Goal: Task Accomplishment & Management: Use online tool/utility

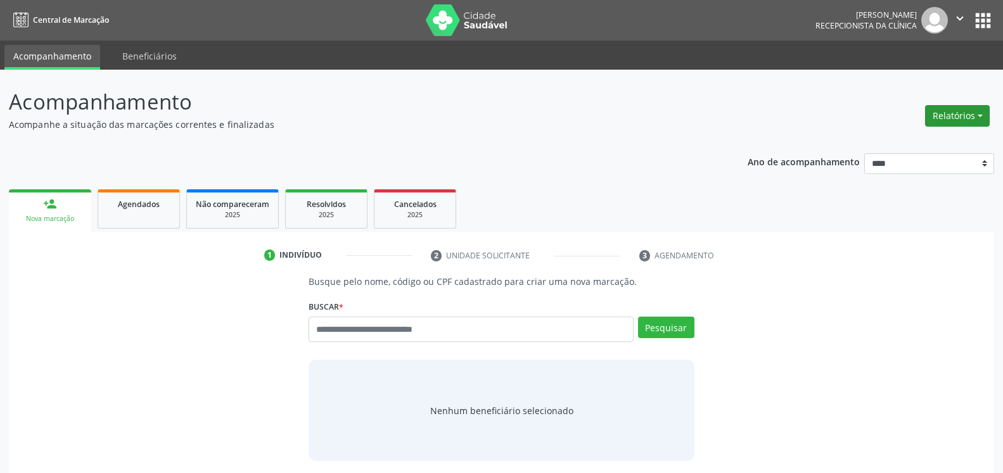
click at [968, 117] on button "Relatórios" at bounding box center [957, 116] width 65 height 22
click at [921, 137] on link "Agendamentos" at bounding box center [922, 143] width 136 height 18
select select "*"
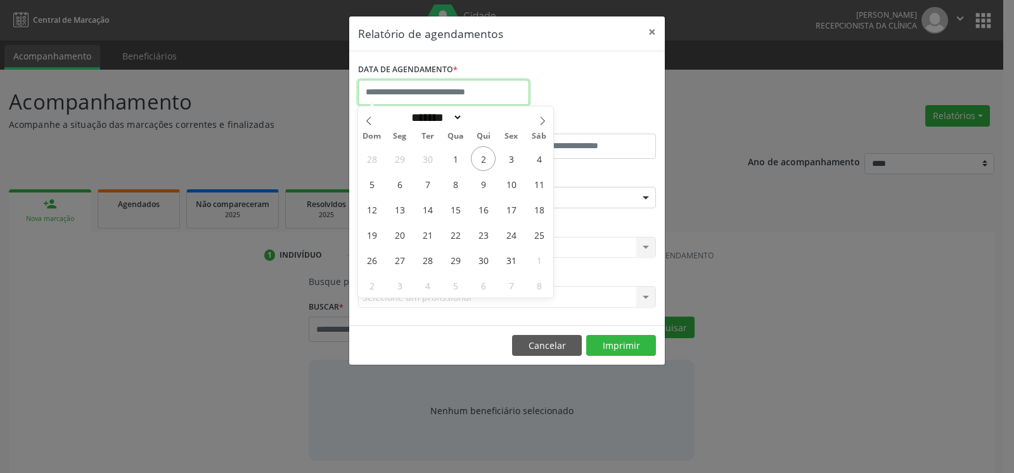
click at [485, 87] on input "text" at bounding box center [443, 92] width 171 height 25
click at [395, 267] on span "27" at bounding box center [399, 260] width 25 height 25
type input "**********"
click at [395, 267] on span "27" at bounding box center [399, 260] width 25 height 25
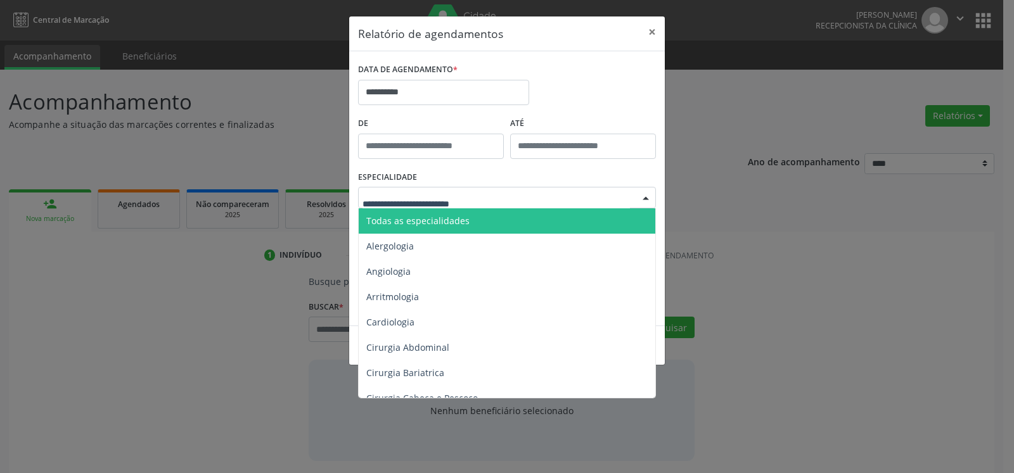
click at [620, 201] on div at bounding box center [507, 198] width 298 height 22
click at [577, 218] on span "Todas as especialidades" at bounding box center [508, 221] width 299 height 25
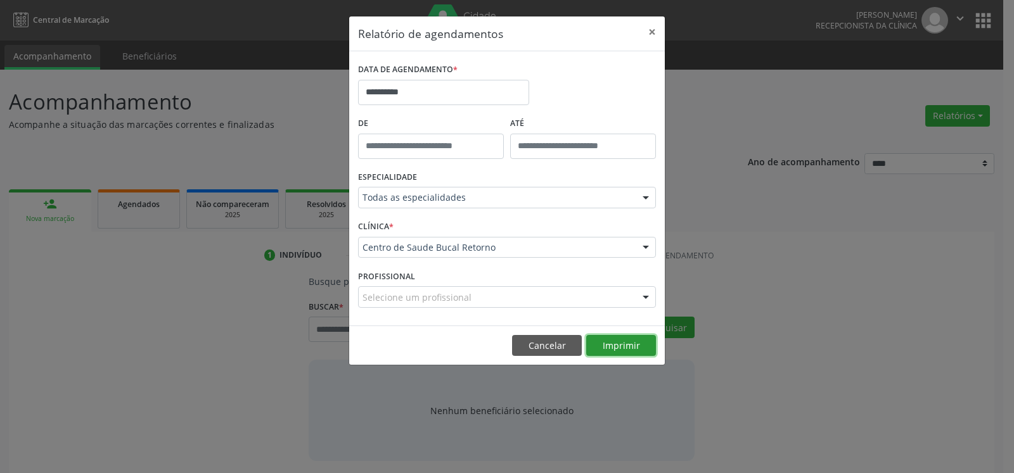
click at [631, 346] on button "Imprimir" at bounding box center [621, 346] width 70 height 22
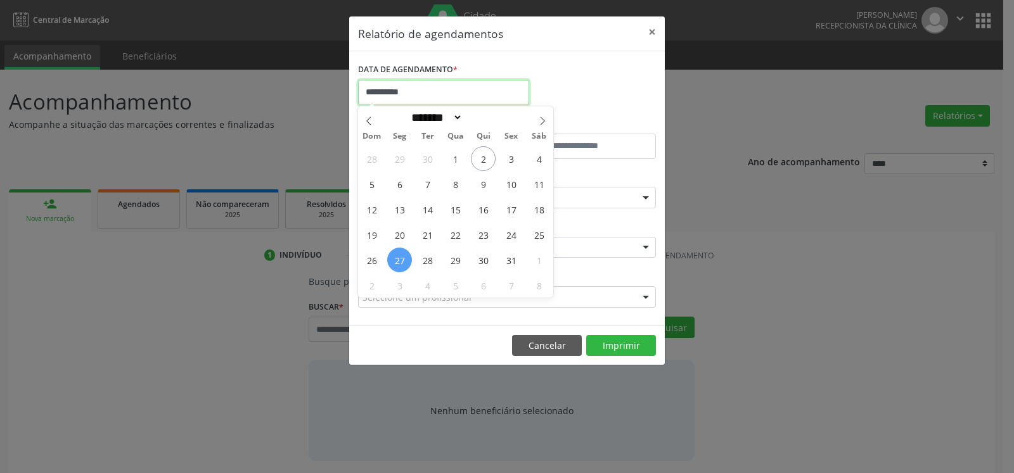
click at [422, 96] on input "**********" at bounding box center [443, 92] width 171 height 25
click at [428, 259] on span "28" at bounding box center [427, 260] width 25 height 25
type input "**********"
click at [428, 259] on span "28" at bounding box center [427, 260] width 25 height 25
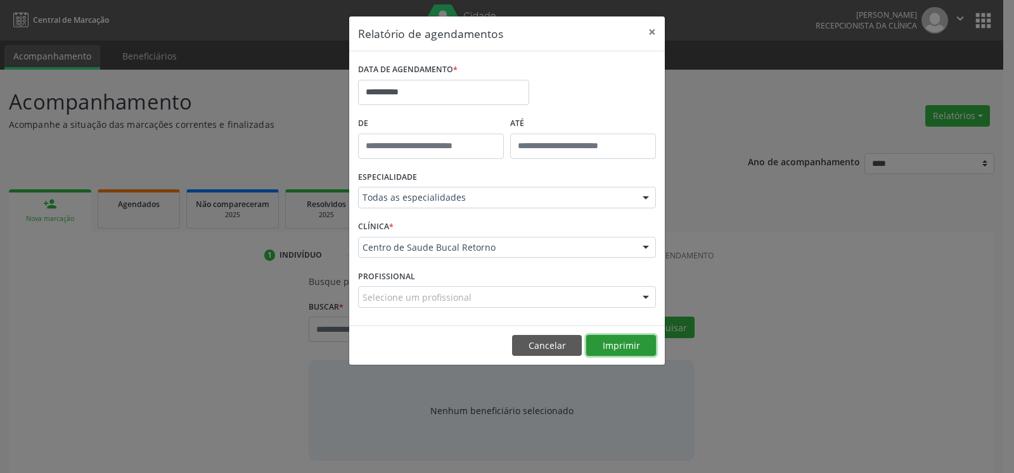
click at [635, 349] on button "Imprimir" at bounding box center [621, 346] width 70 height 22
click at [652, 29] on button "×" at bounding box center [651, 31] width 25 height 31
